Goal: Task Accomplishment & Management: Use online tool/utility

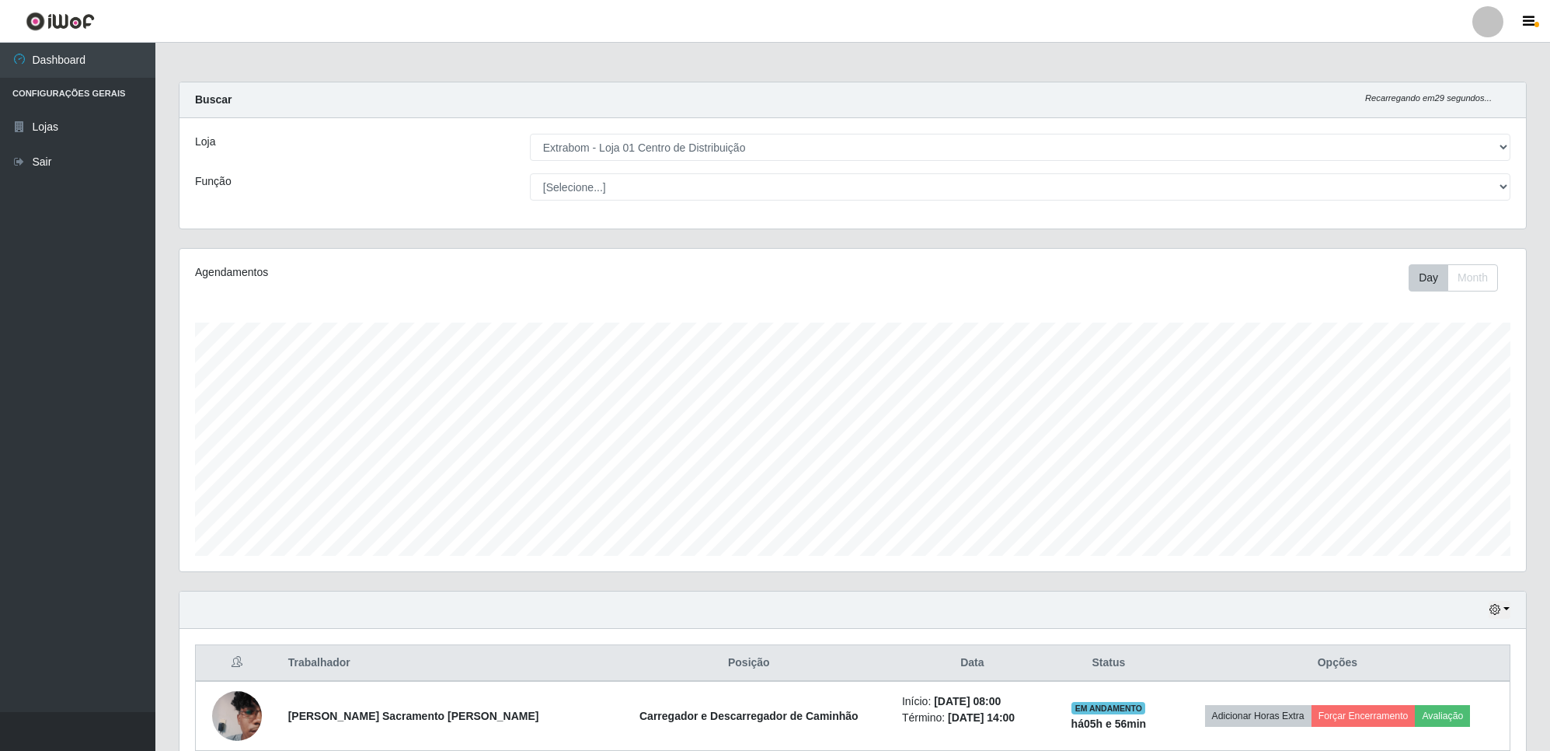
select select "435"
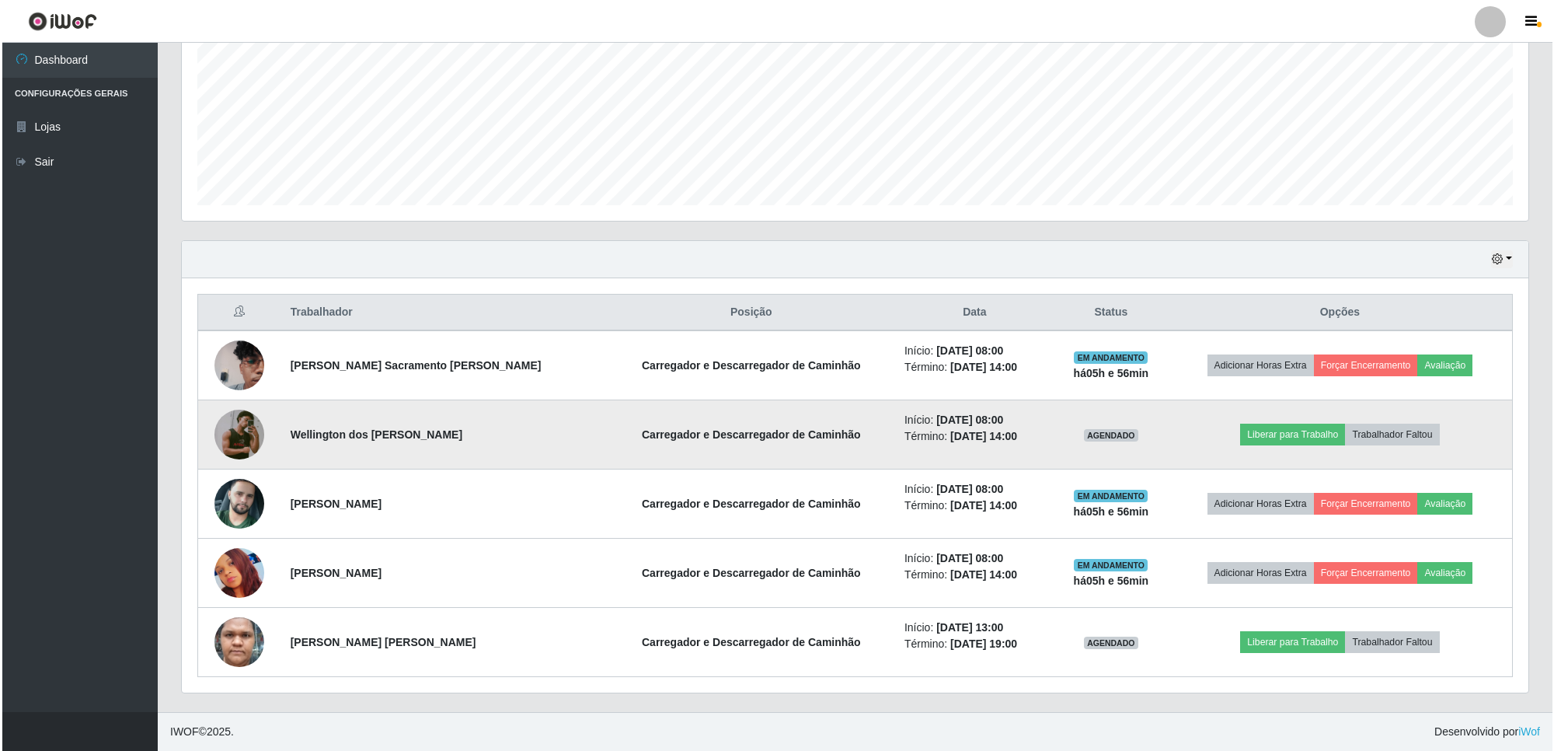
scroll to position [323, 1346]
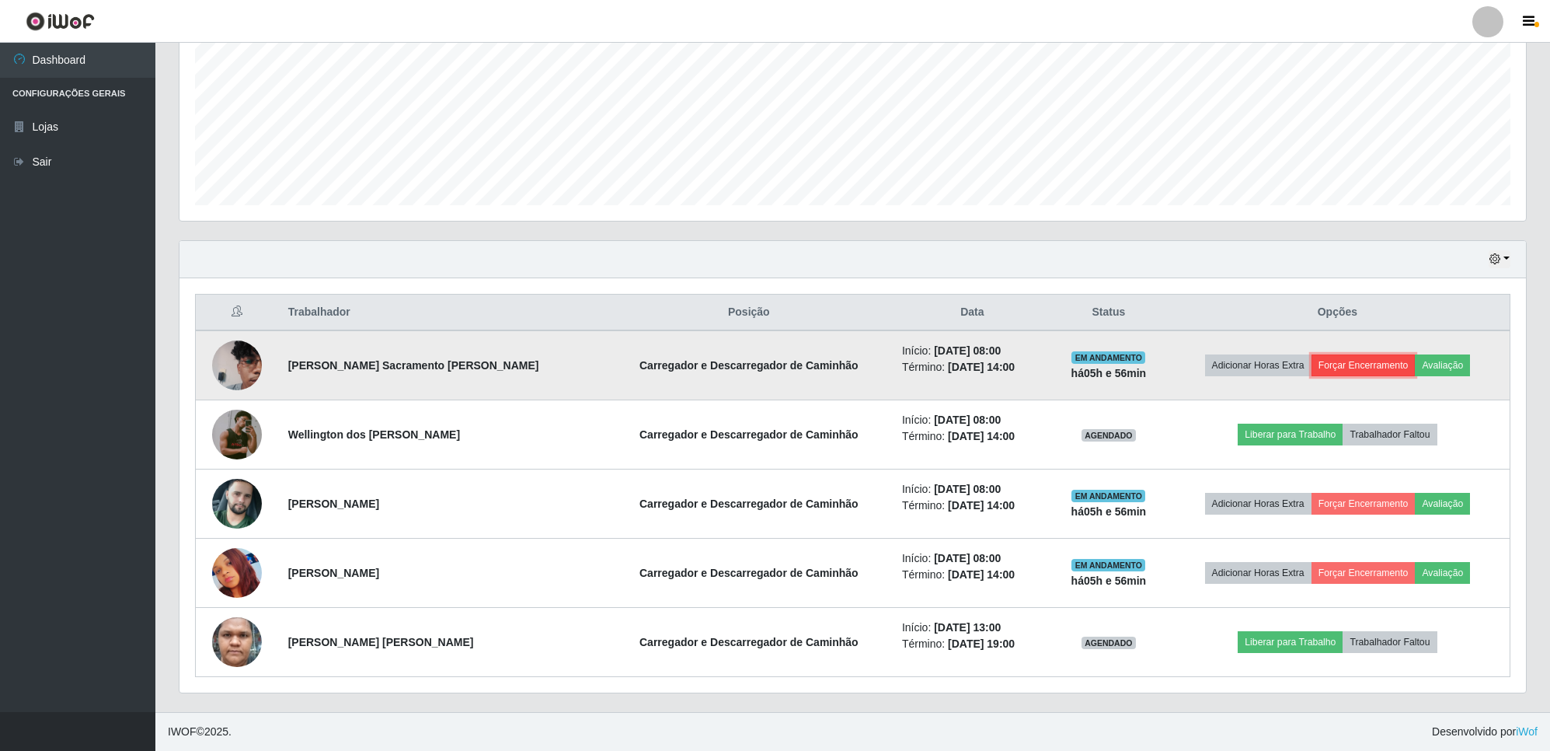
click at [1370, 360] on button "Forçar Encerramento" at bounding box center [1364, 365] width 104 height 22
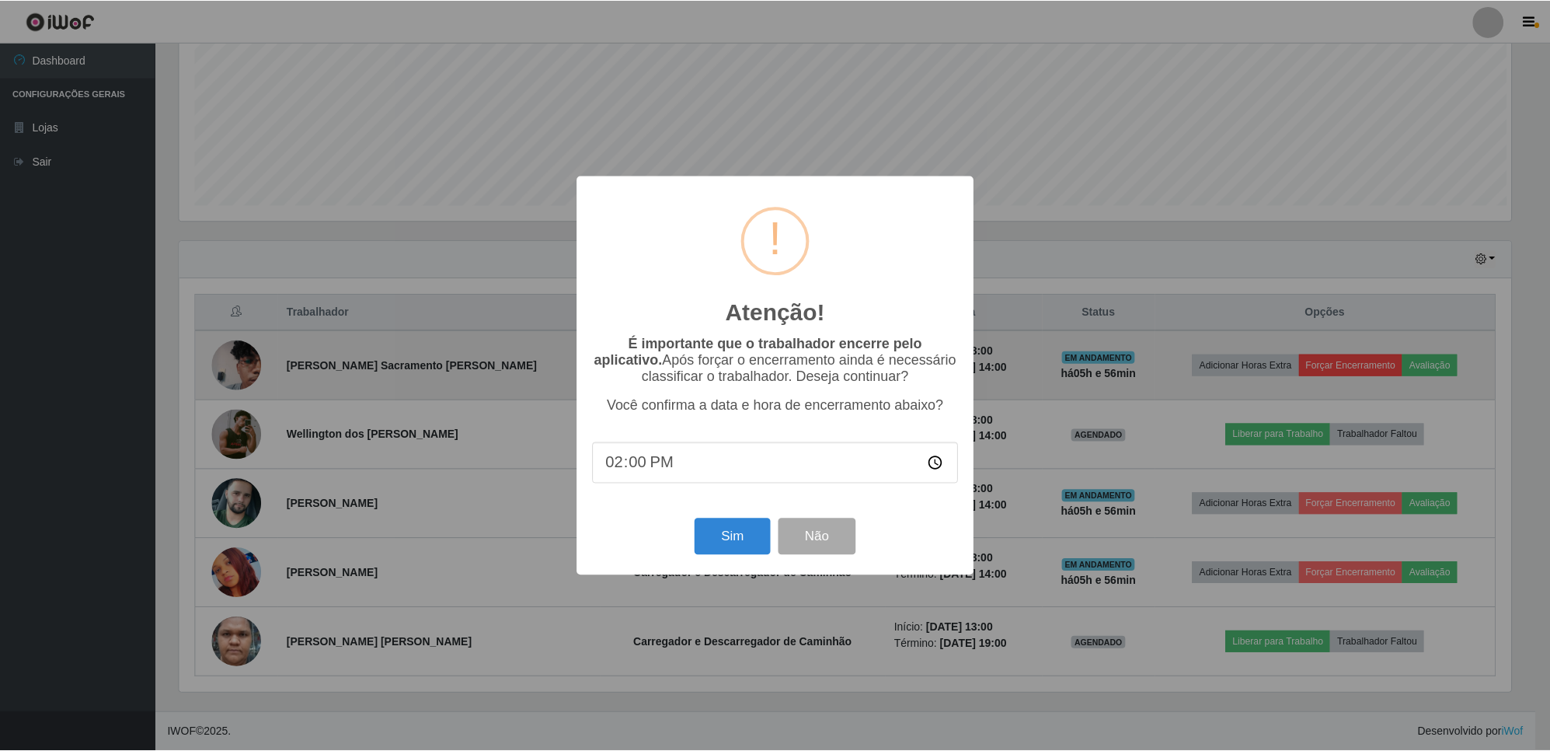
scroll to position [323, 1335]
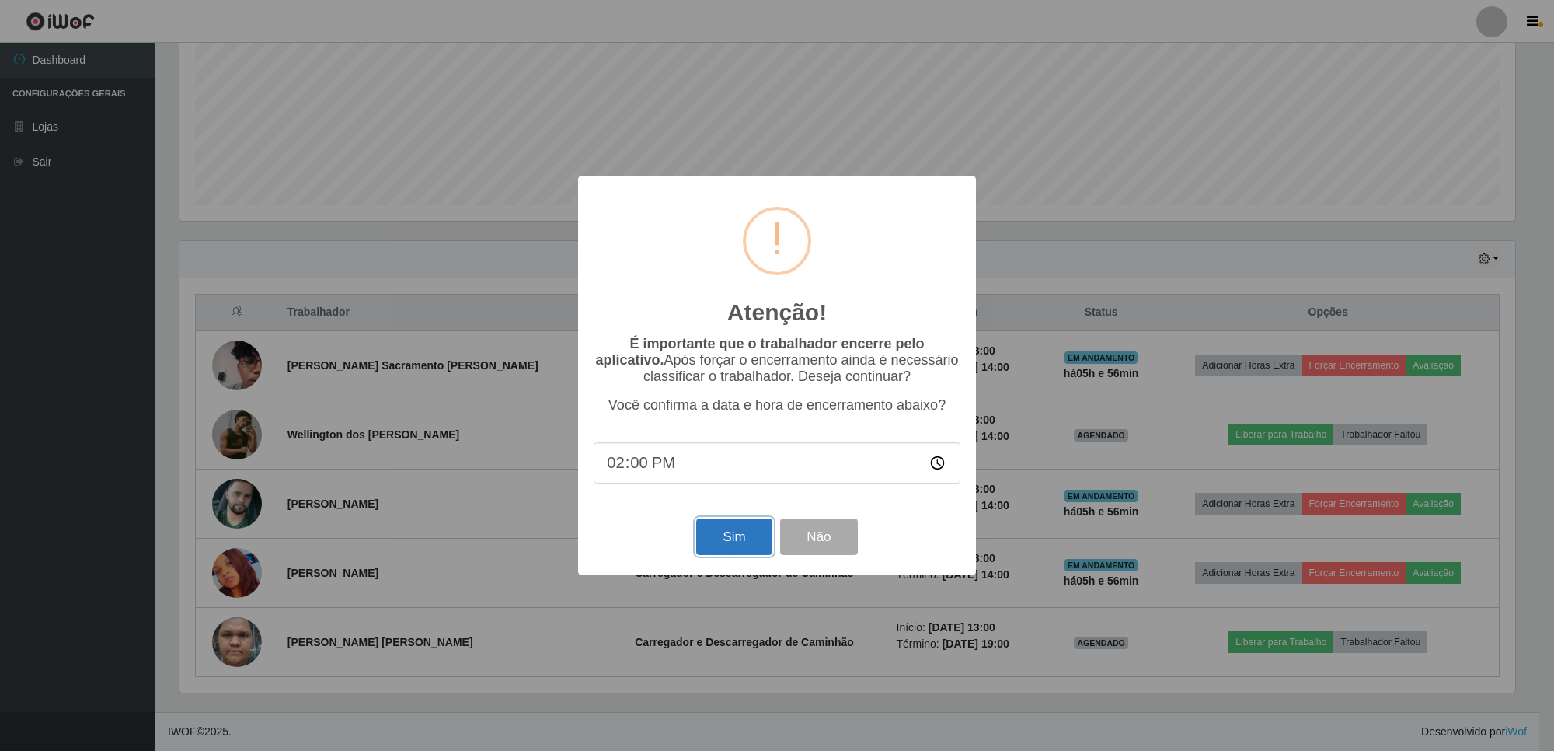
click at [725, 546] on button "Sim" at bounding box center [733, 536] width 75 height 37
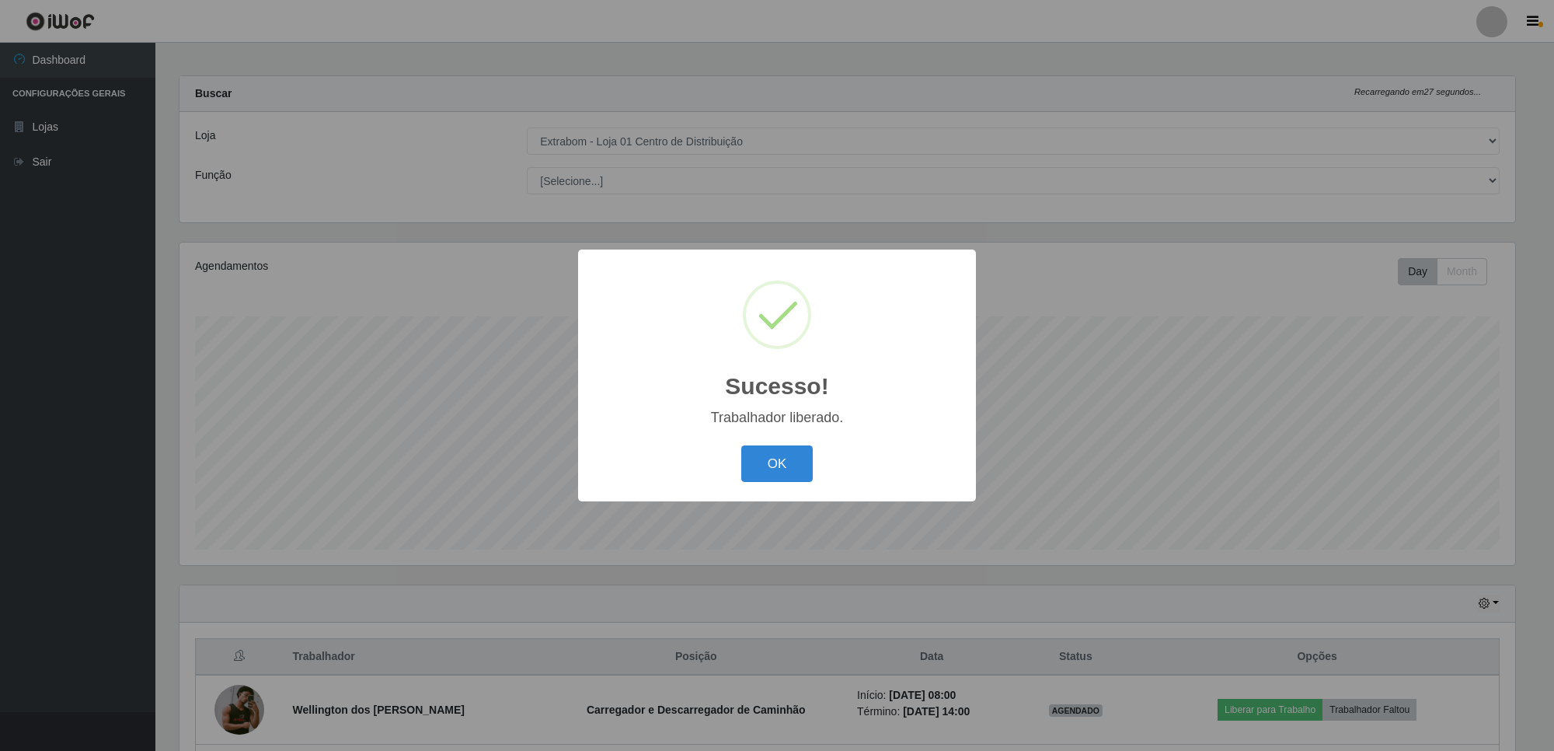
click at [756, 461] on button "OK" at bounding box center [777, 463] width 72 height 37
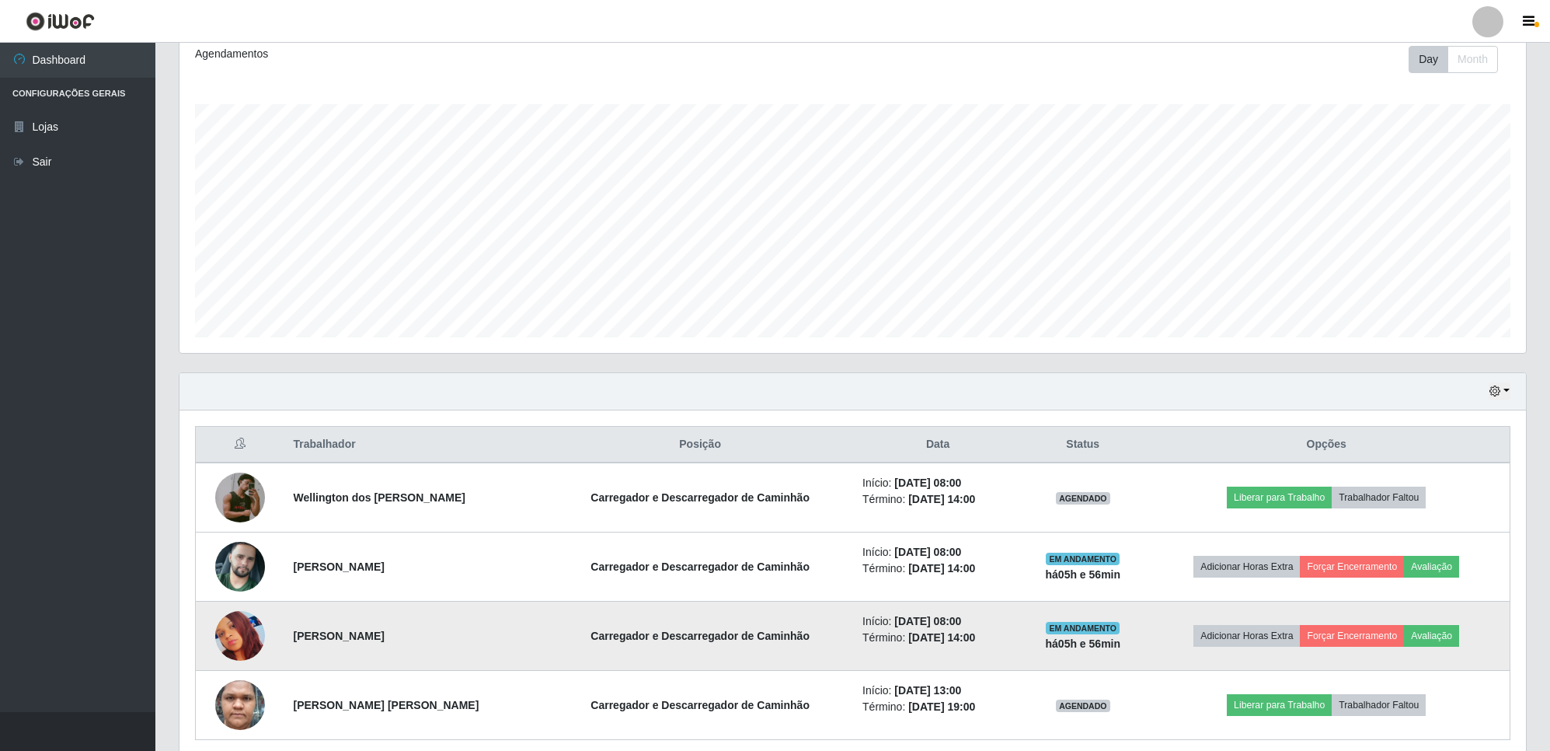
scroll to position [284, 0]
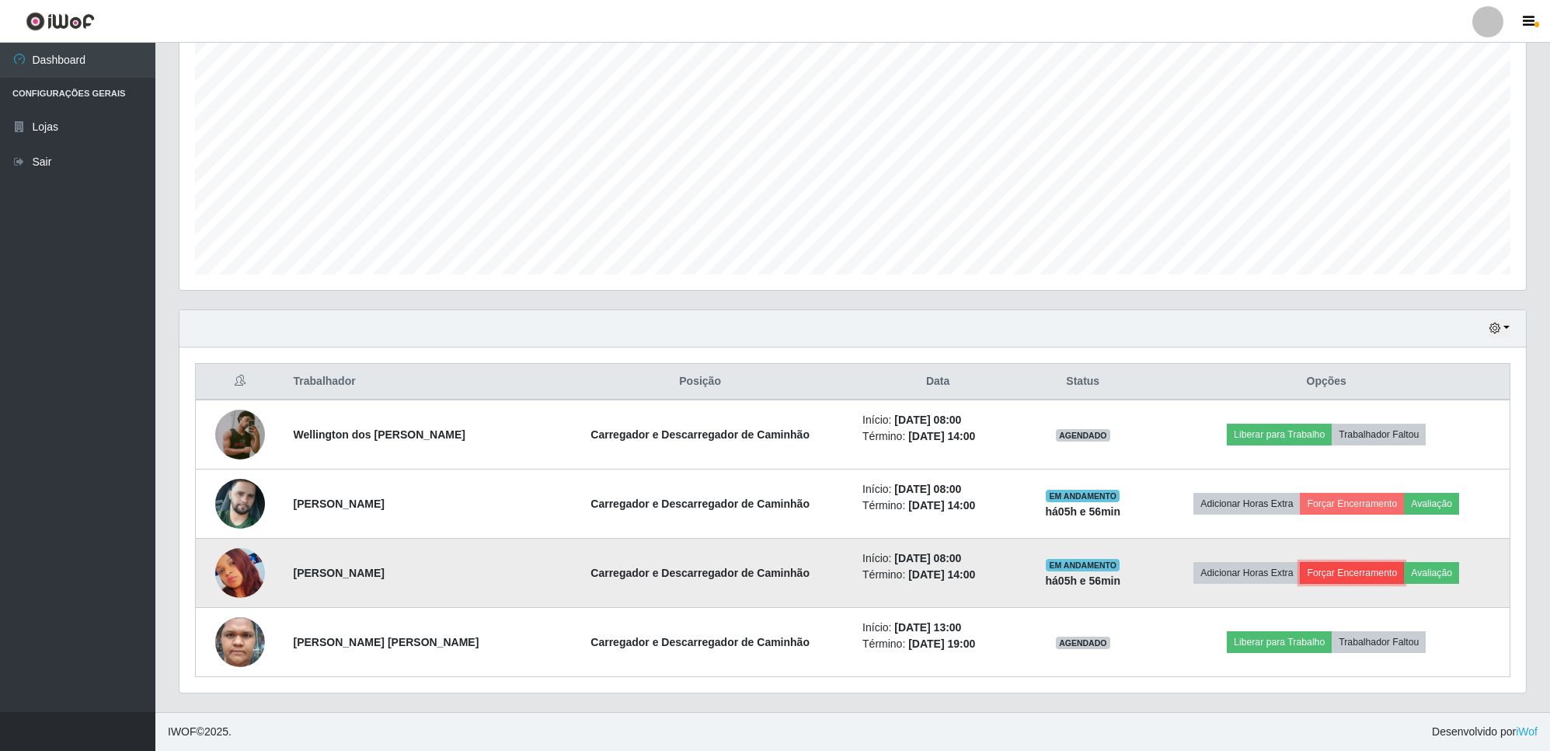
click at [1360, 571] on button "Forçar Encerramento" at bounding box center [1352, 573] width 104 height 22
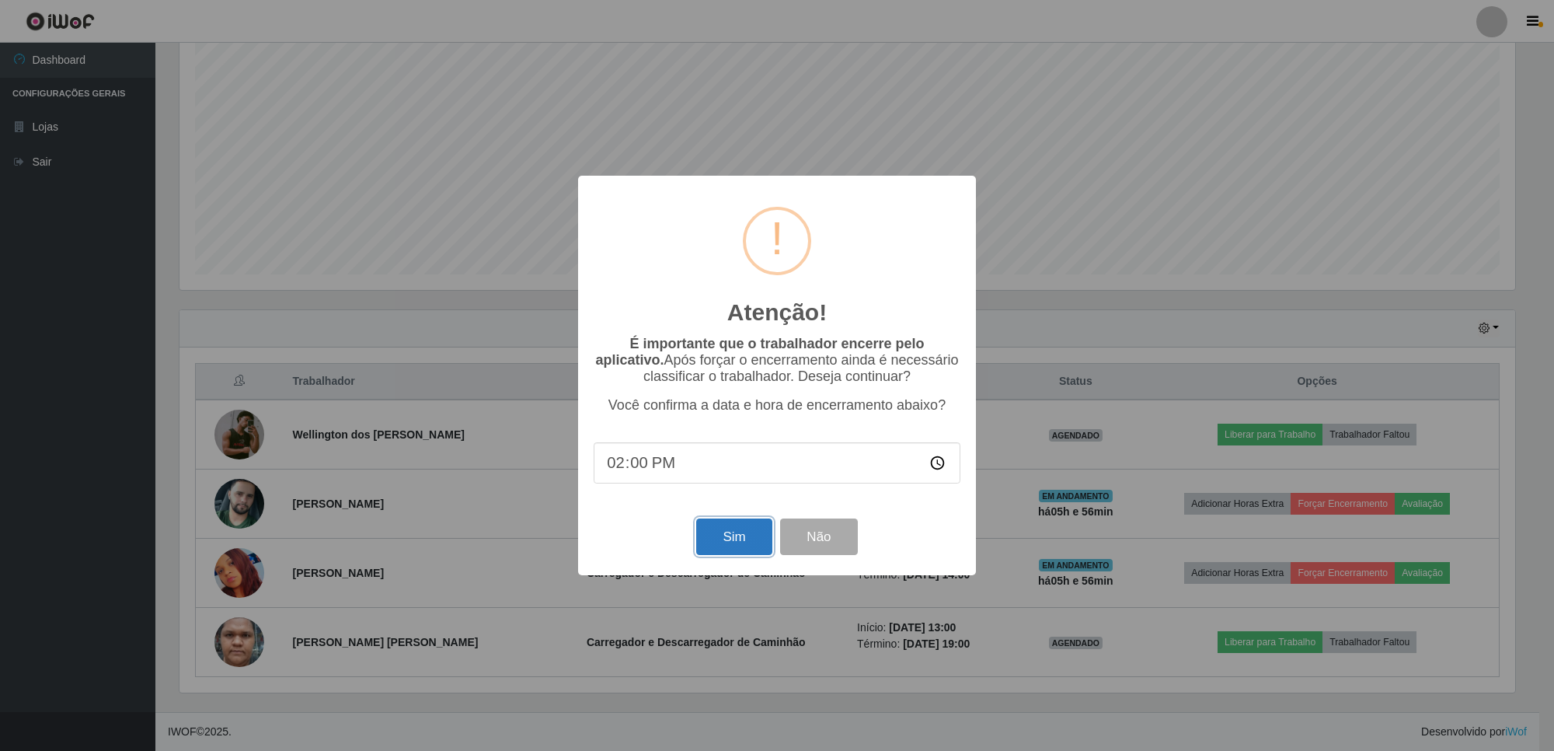
click at [742, 541] on button "Sim" at bounding box center [733, 536] width 75 height 37
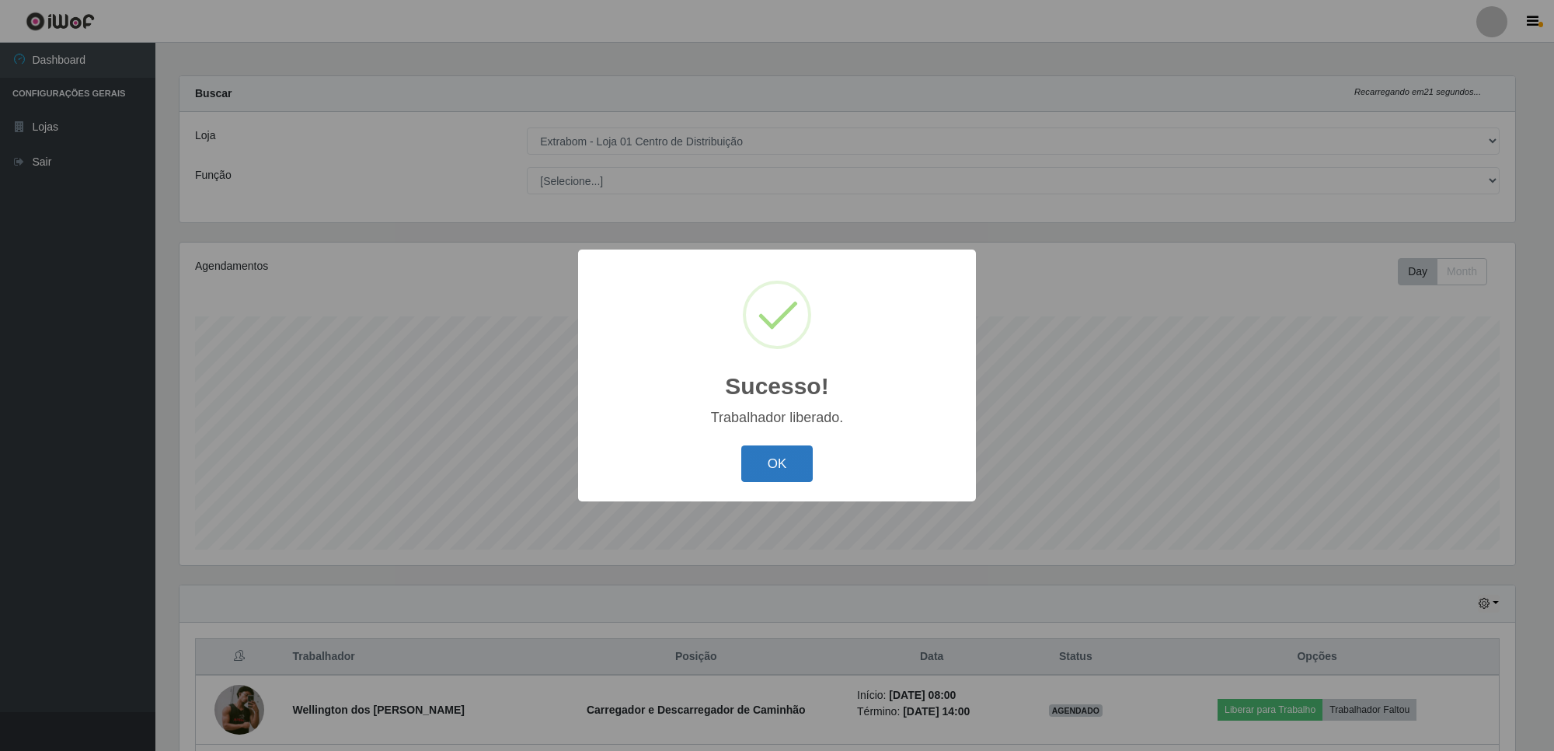
click at [775, 466] on button "OK" at bounding box center [777, 463] width 72 height 37
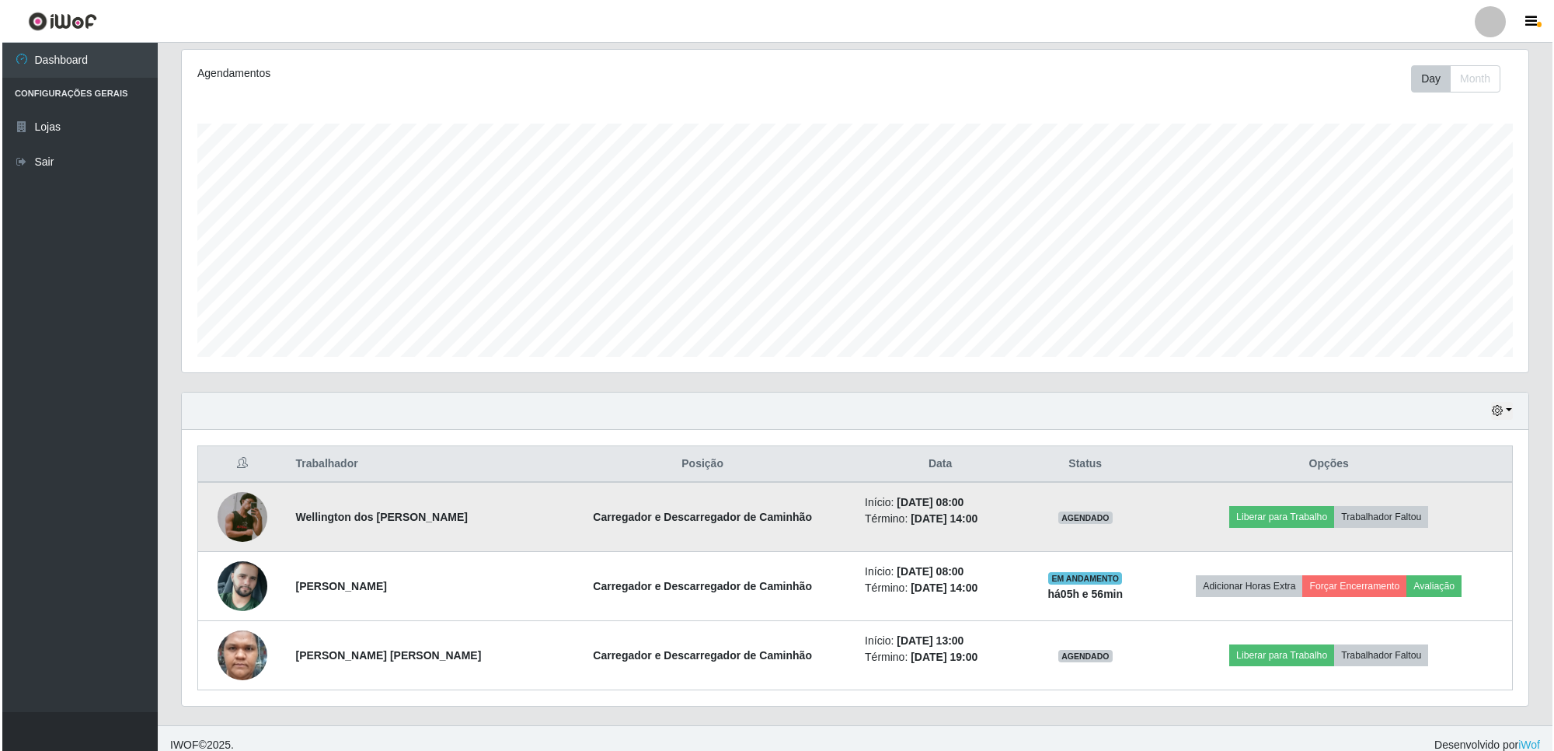
scroll to position [214, 0]
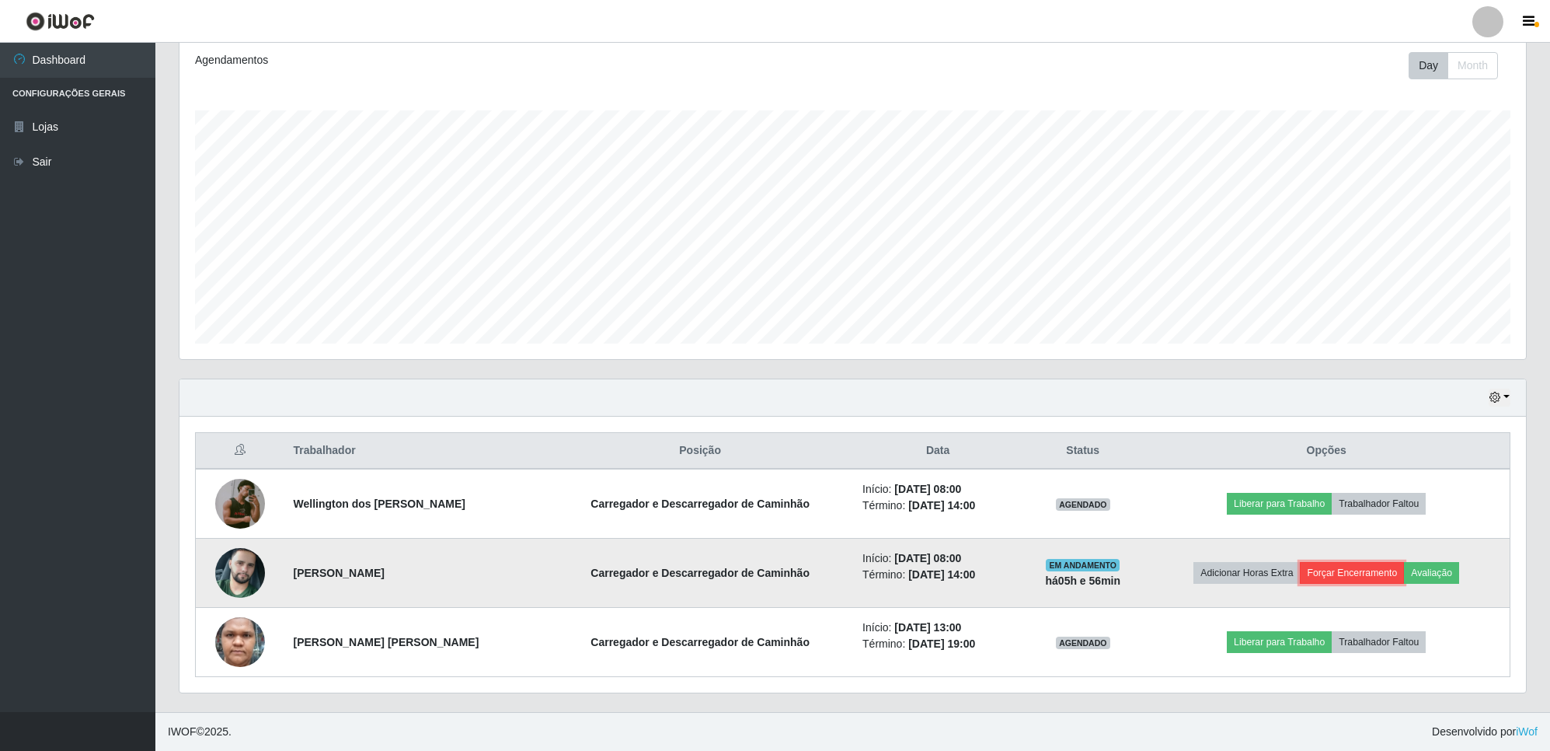
click at [1348, 566] on button "Forçar Encerramento" at bounding box center [1352, 573] width 104 height 22
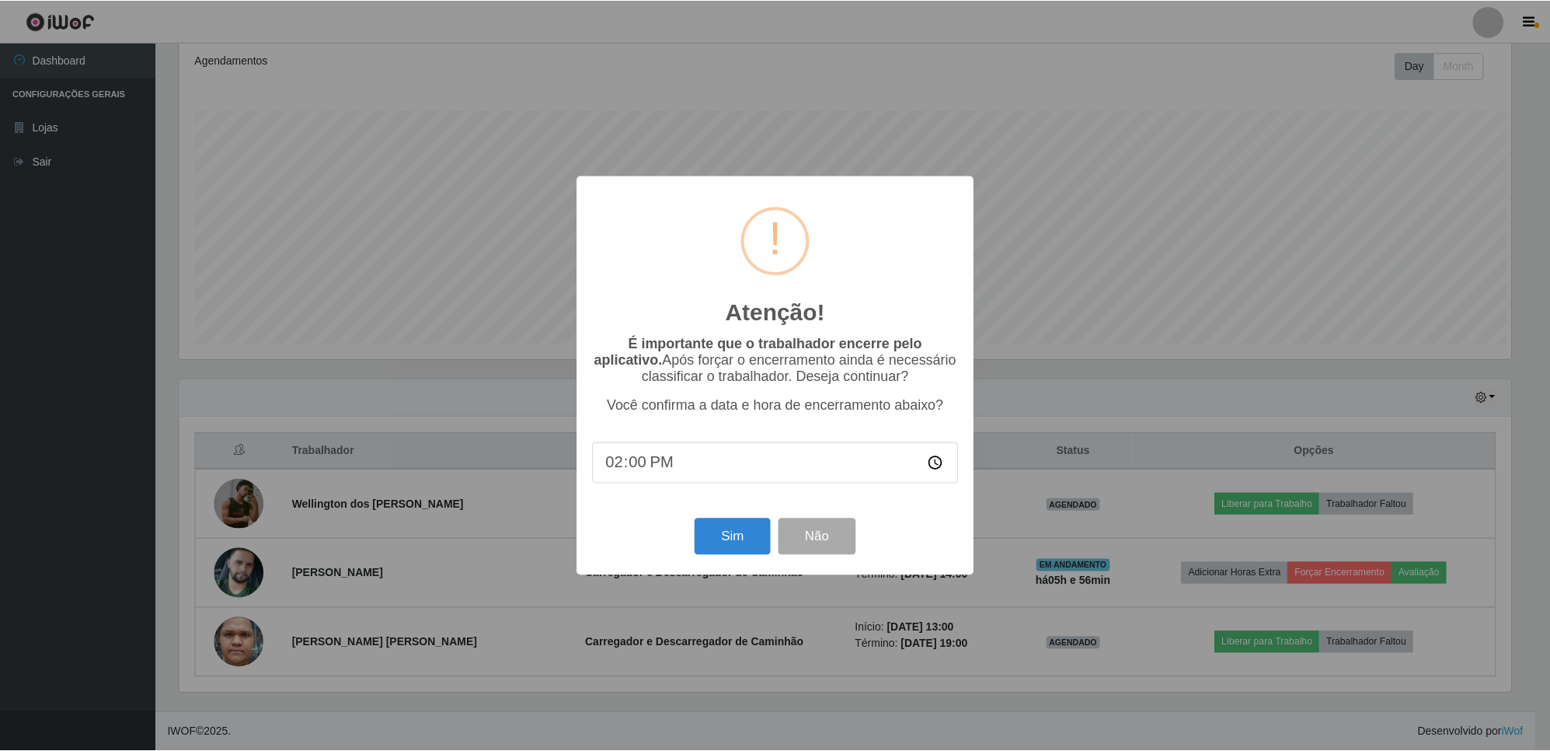
scroll to position [323, 1335]
click at [733, 534] on button "Sim" at bounding box center [733, 536] width 75 height 37
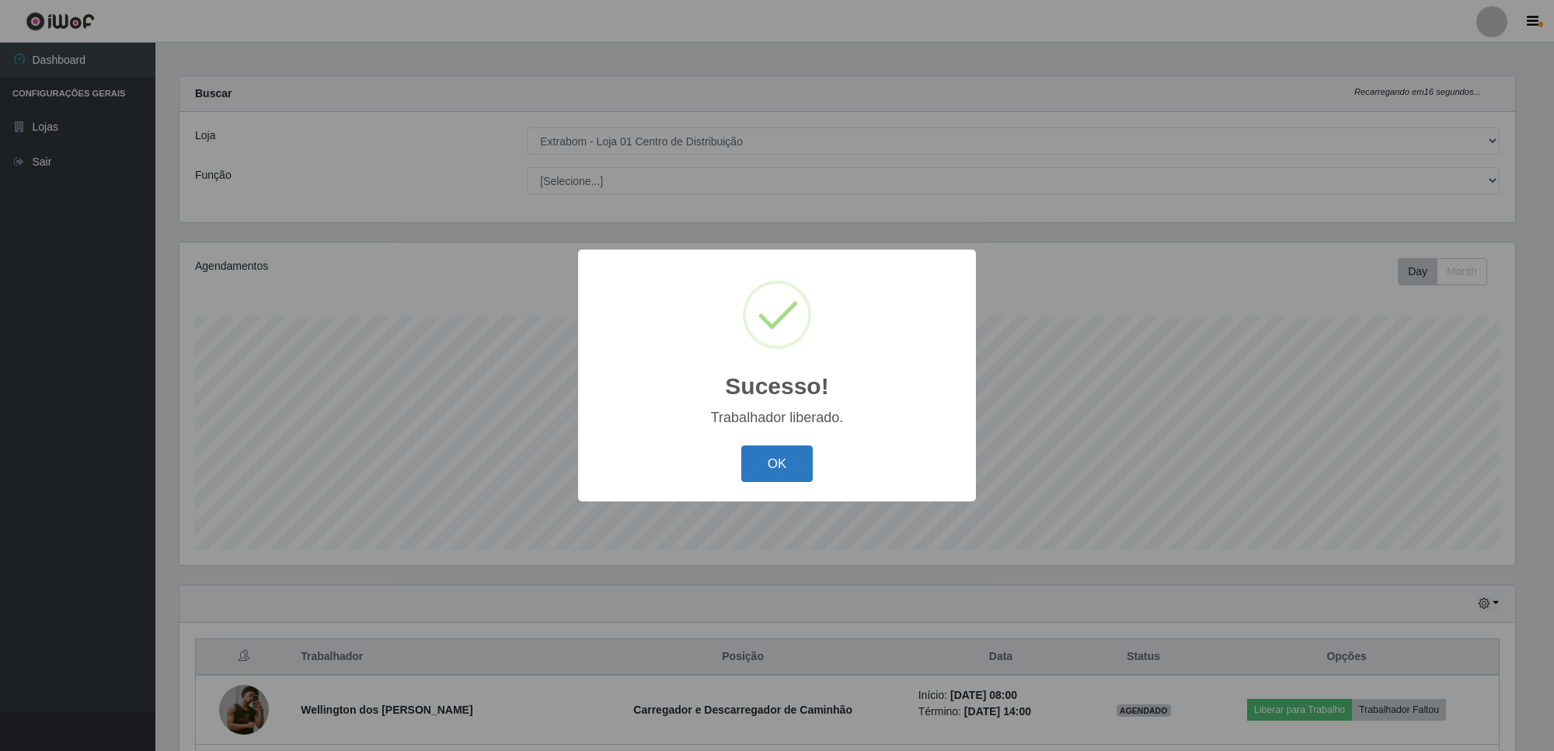
click at [785, 469] on button "OK" at bounding box center [777, 463] width 72 height 37
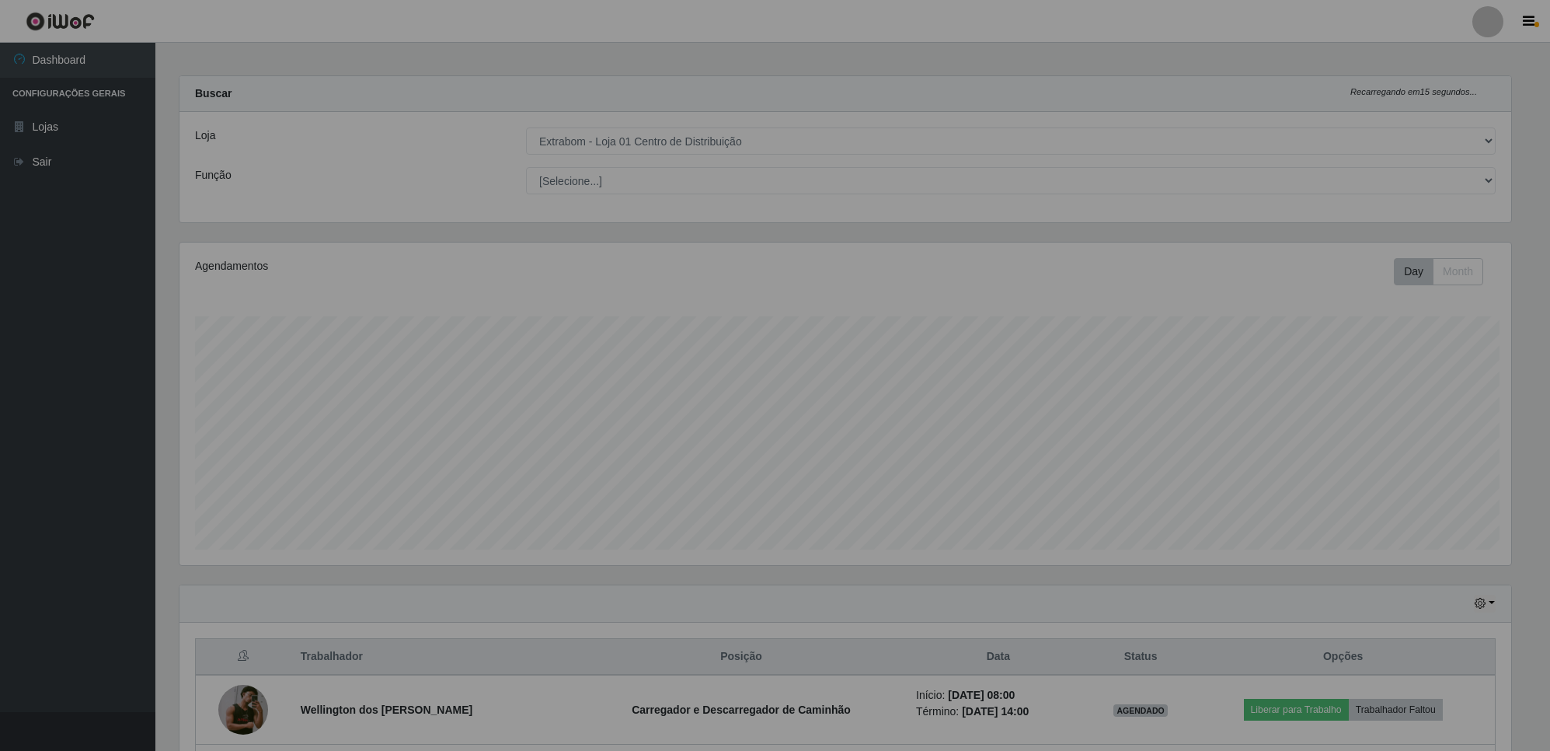
scroll to position [0, 0]
